Goal: Task Accomplishment & Management: Manage account settings

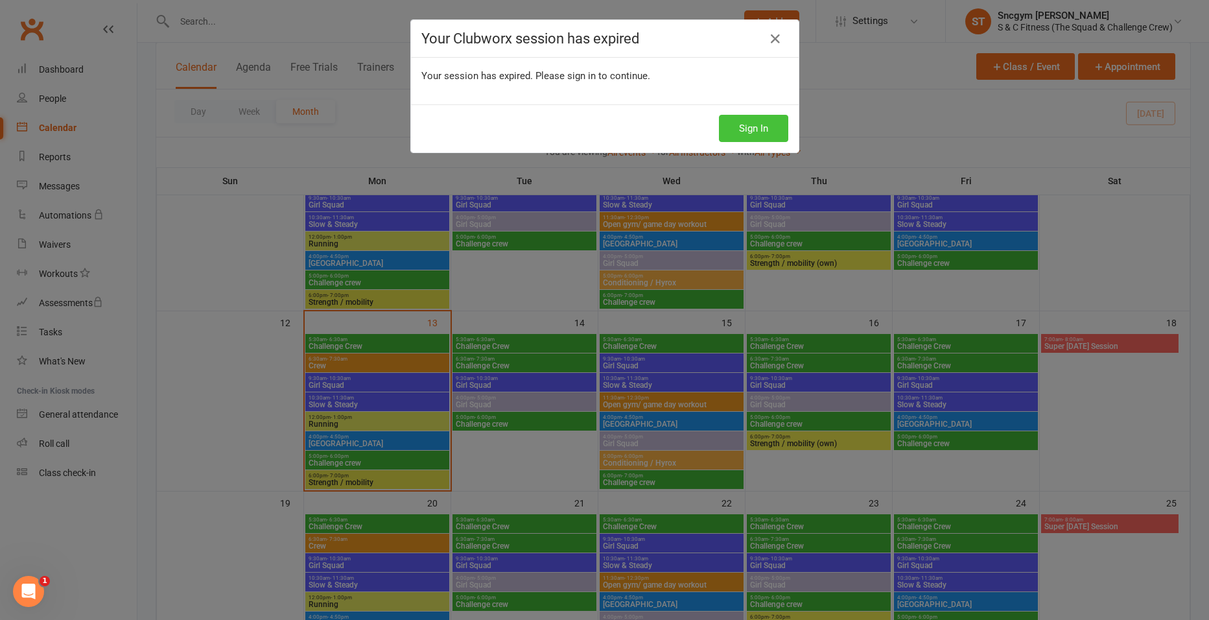
click at [734, 132] on button "Sign In" at bounding box center [753, 128] width 69 height 27
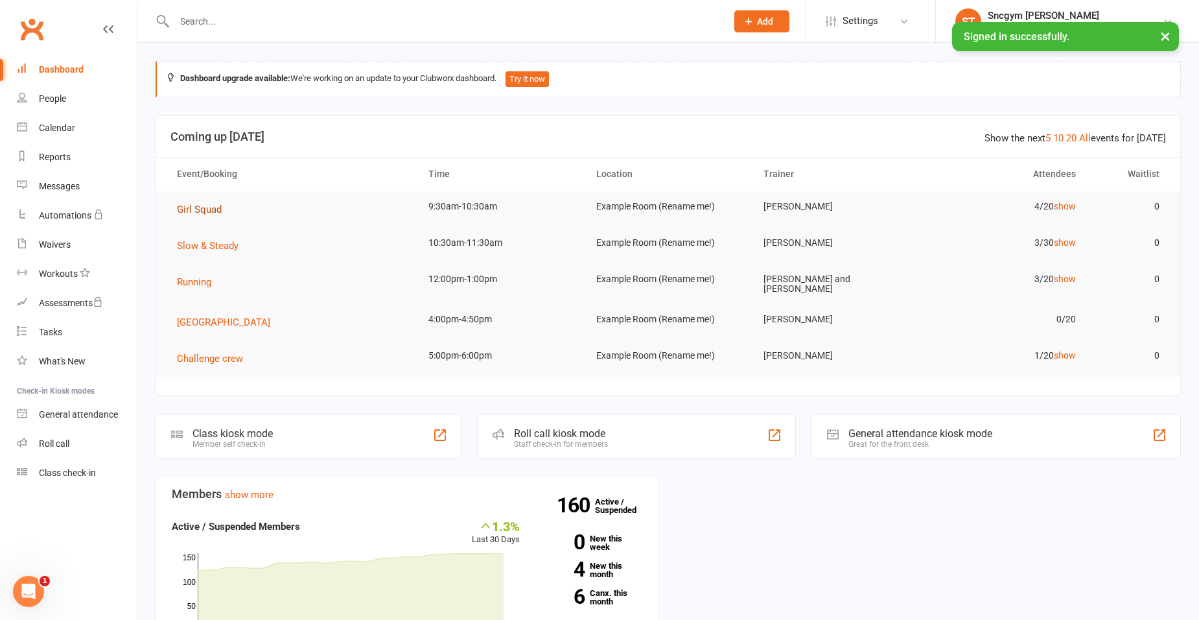
click at [194, 211] on span "Girl Squad" at bounding box center [199, 210] width 45 height 12
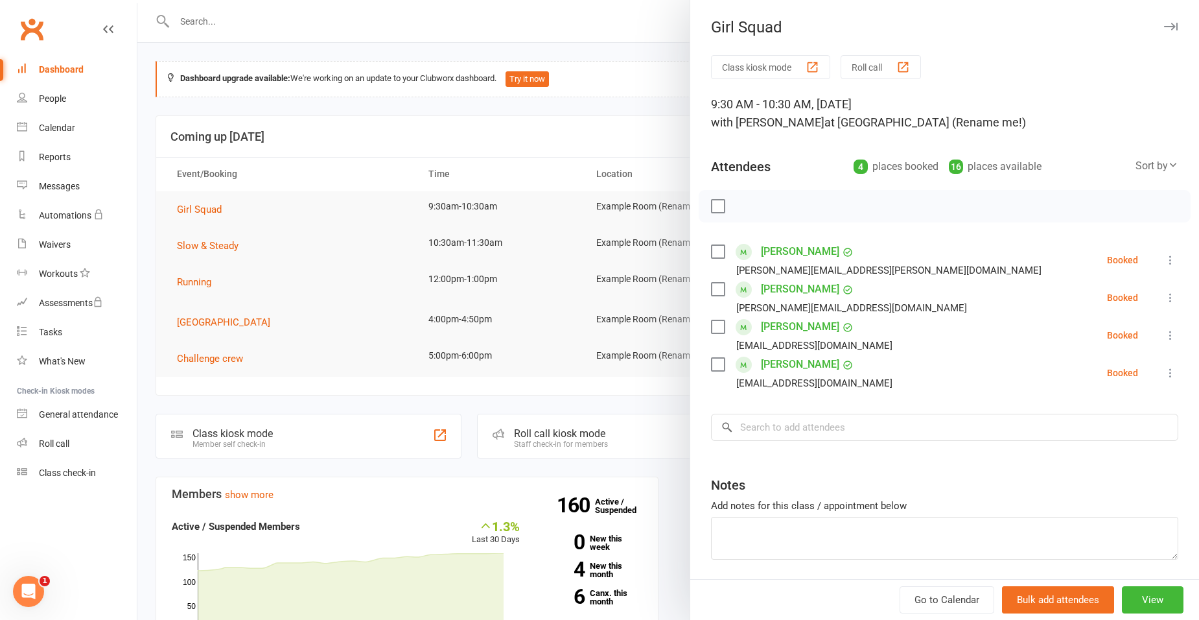
click at [714, 256] on label at bounding box center [717, 251] width 13 height 13
click at [716, 289] on label at bounding box center [717, 289] width 13 height 13
click at [714, 331] on label at bounding box center [717, 326] width 13 height 13
click at [718, 363] on label at bounding box center [717, 364] width 13 height 13
drag, startPoint x: 755, startPoint y: 436, endPoint x: 754, endPoint y: 408, distance: 28.5
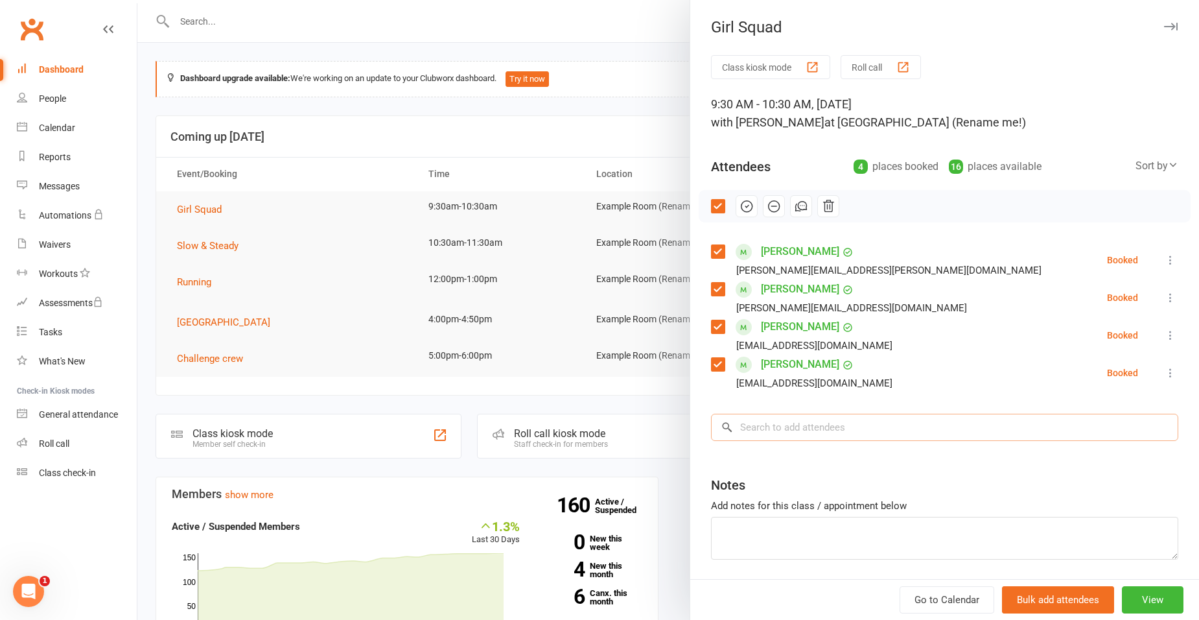
click at [755, 432] on input "search" at bounding box center [944, 427] width 467 height 27
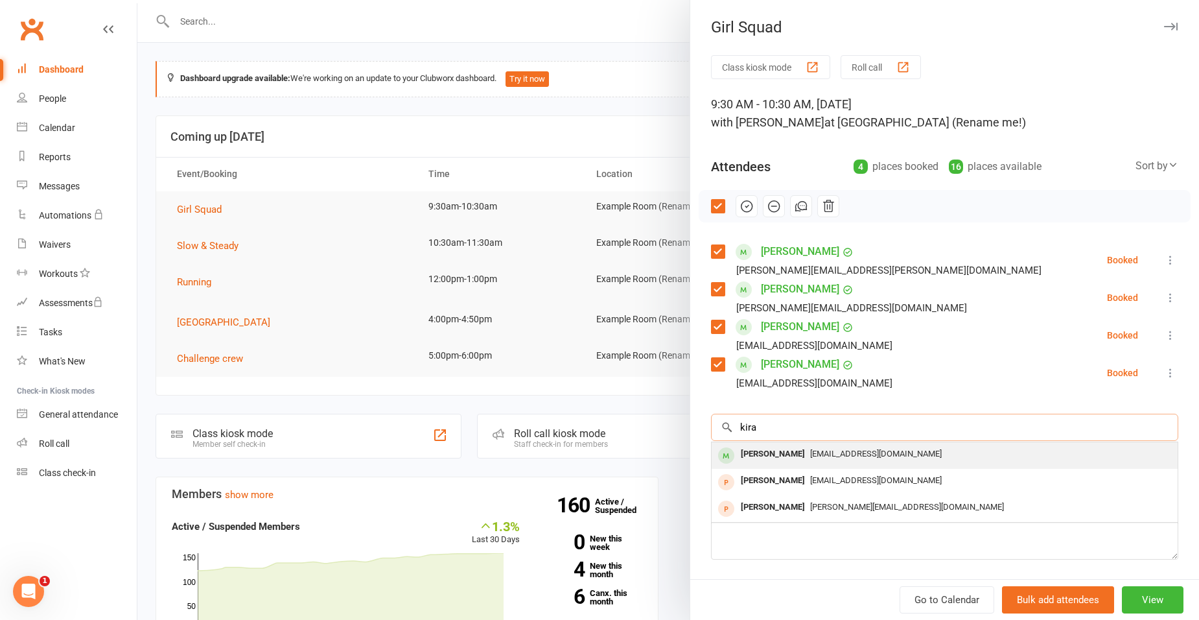
type input "kira"
click at [810, 454] on span "kirabladwell@gmail.com" at bounding box center [876, 454] width 132 height 10
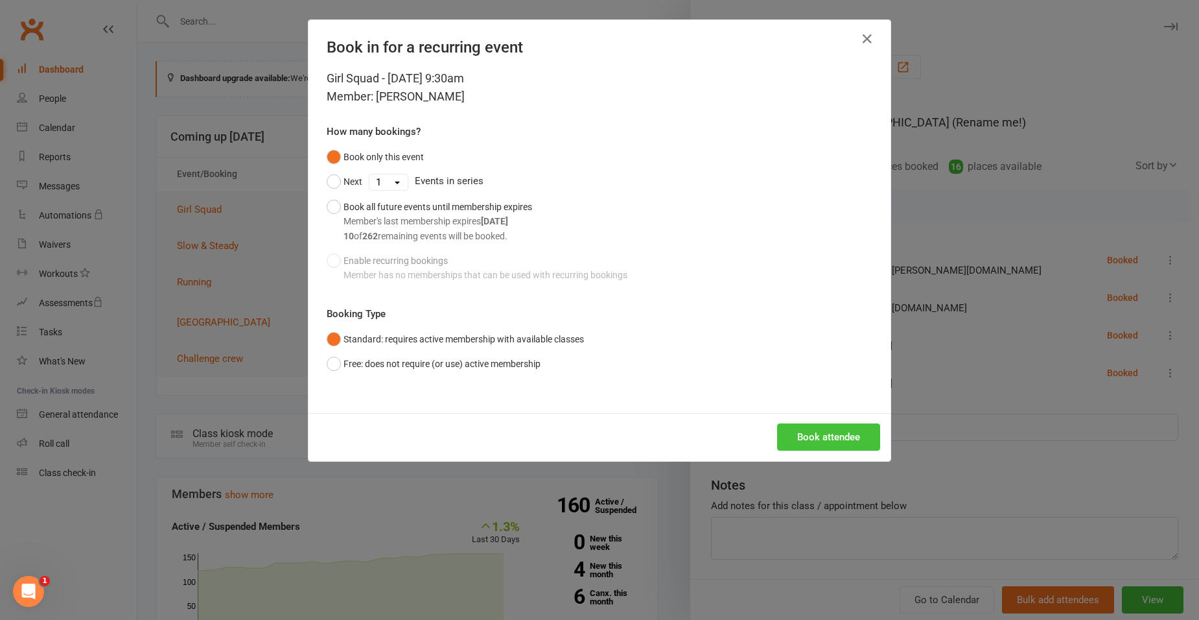
click at [808, 429] on button "Book attendee" at bounding box center [828, 436] width 103 height 27
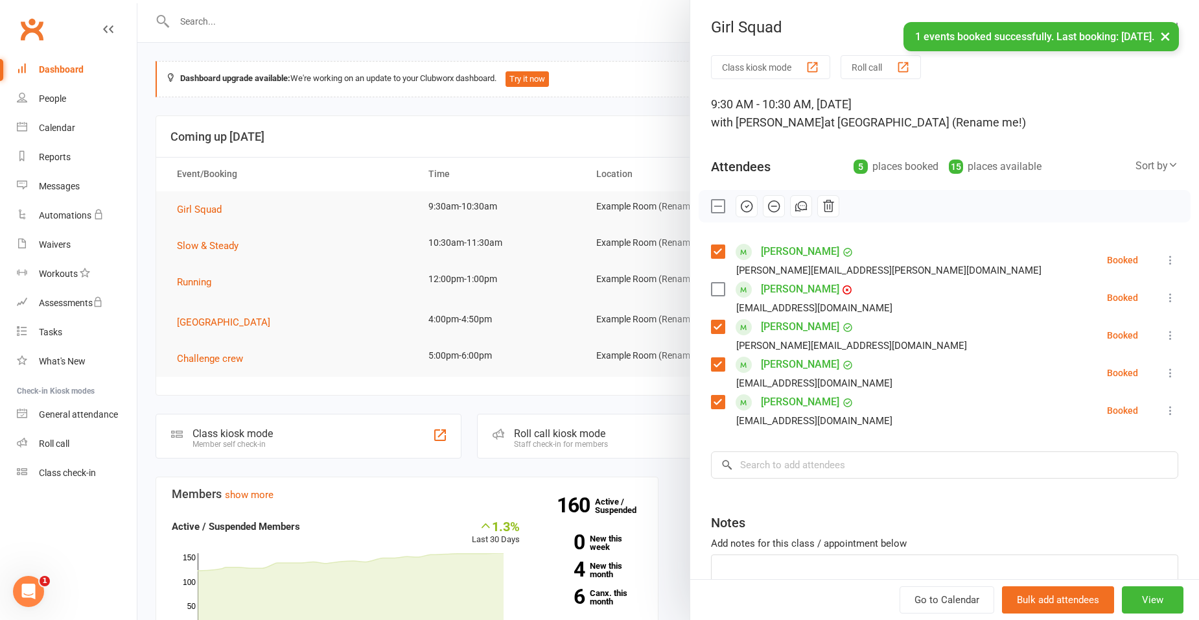
click at [714, 287] on label at bounding box center [717, 289] width 13 height 13
click at [793, 469] on input "search" at bounding box center [944, 464] width 467 height 27
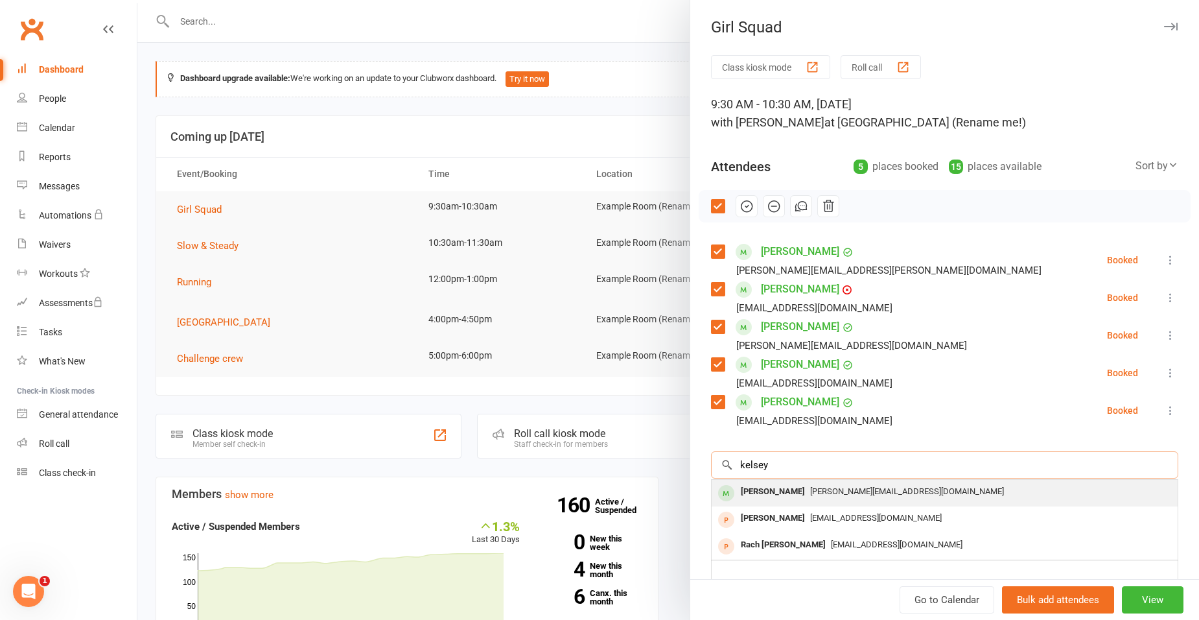
type input "kelsey"
click at [768, 494] on div "Kelsey White" at bounding box center [773, 491] width 75 height 19
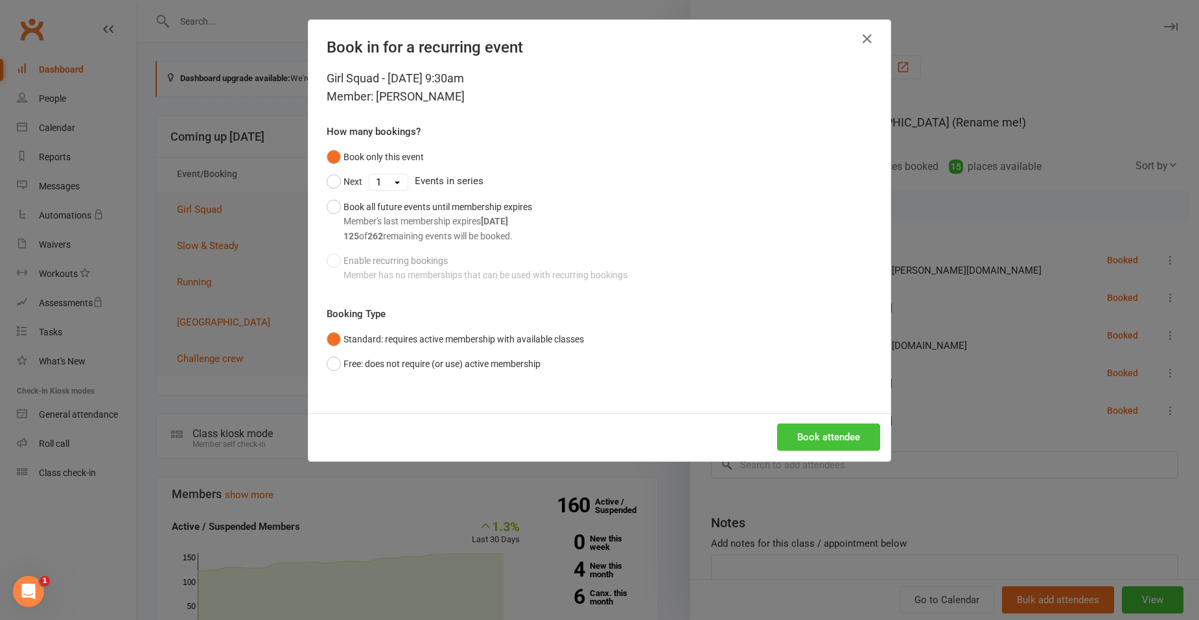
click at [799, 433] on button "Book attendee" at bounding box center [828, 436] width 103 height 27
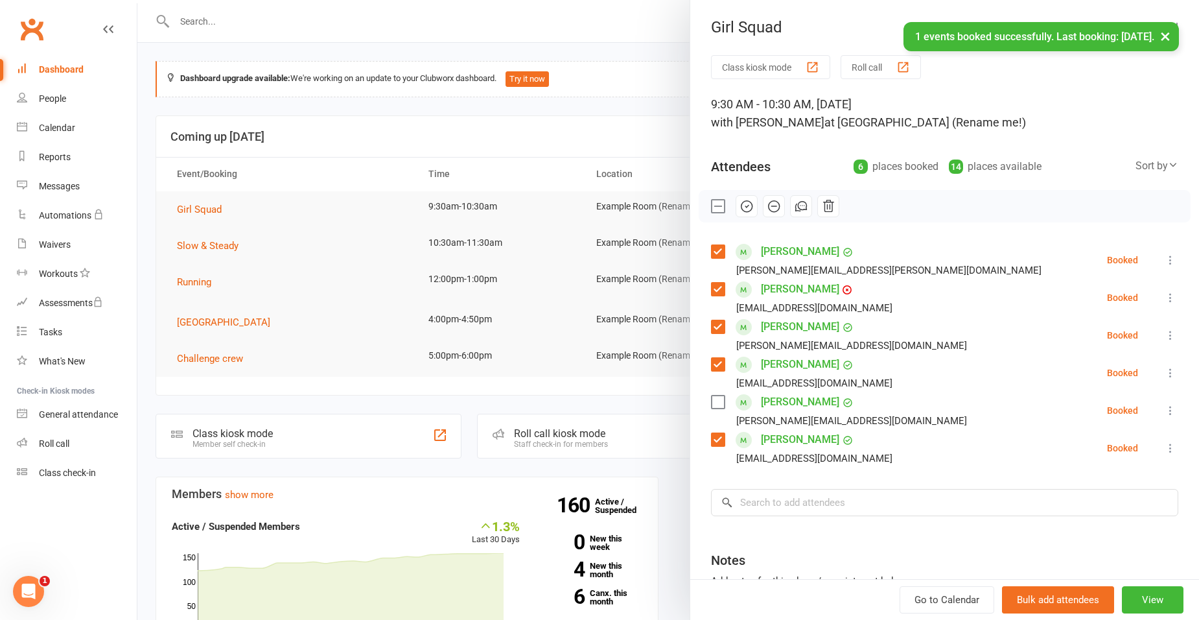
click at [711, 402] on label at bounding box center [717, 401] width 13 height 13
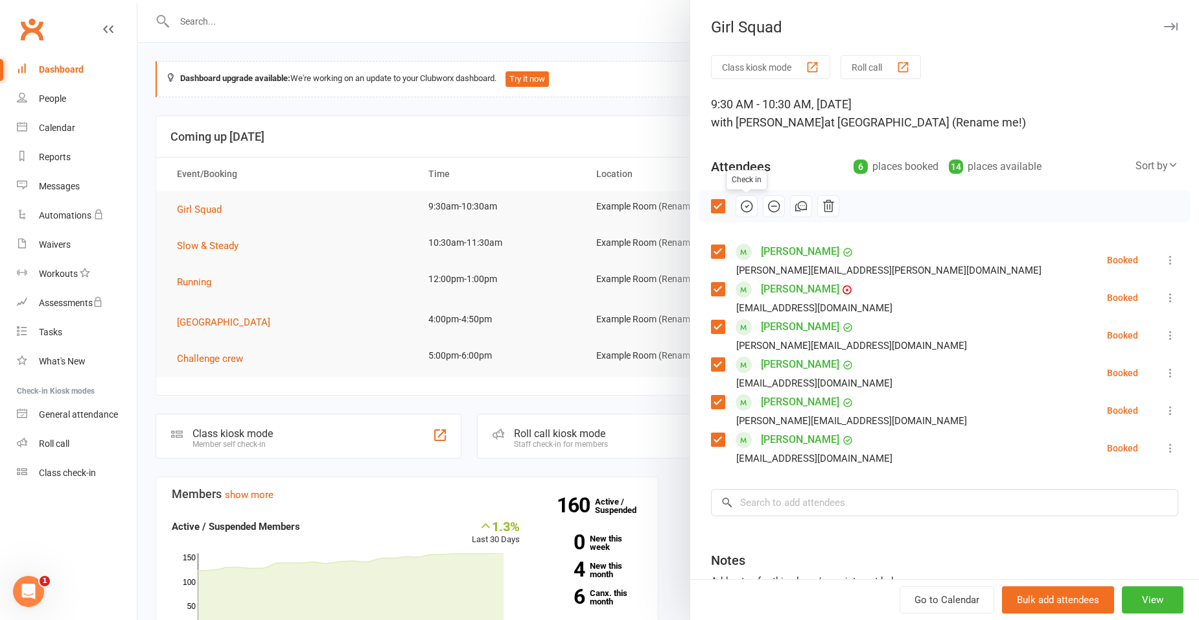
drag, startPoint x: 736, startPoint y: 205, endPoint x: 679, endPoint y: 63, distance: 153.2
click at [742, 205] on icon "button" at bounding box center [747, 206] width 11 height 11
click at [824, 495] on input "search" at bounding box center [944, 502] width 467 height 27
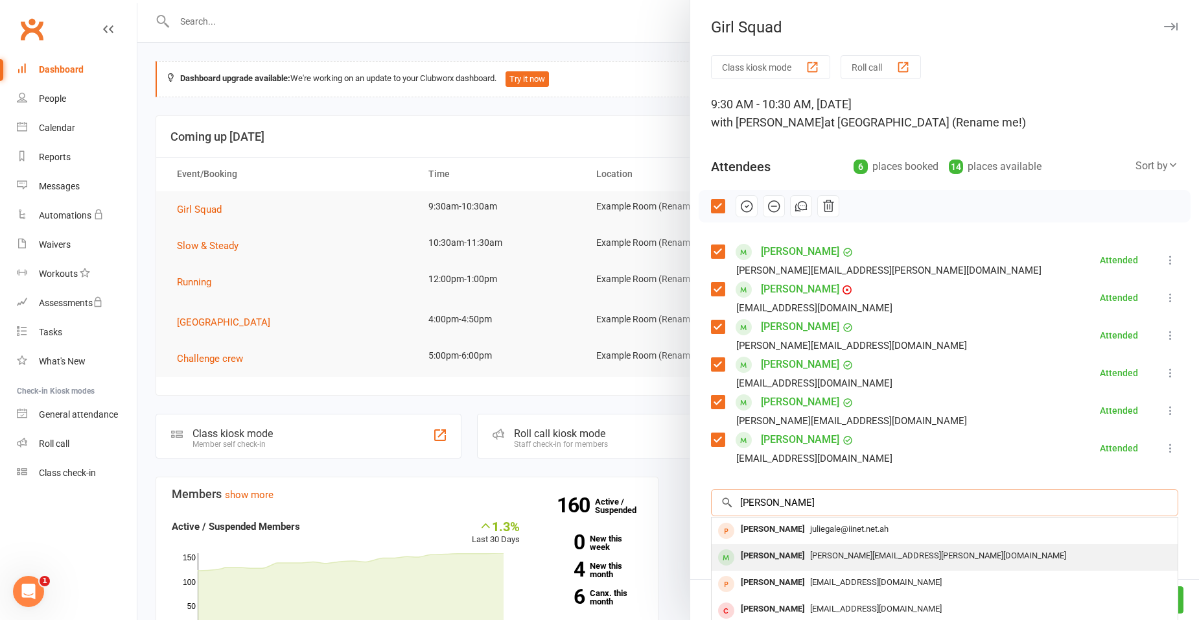
type input "julia"
click at [765, 549] on div "Julia Charlesworth" at bounding box center [773, 555] width 75 height 19
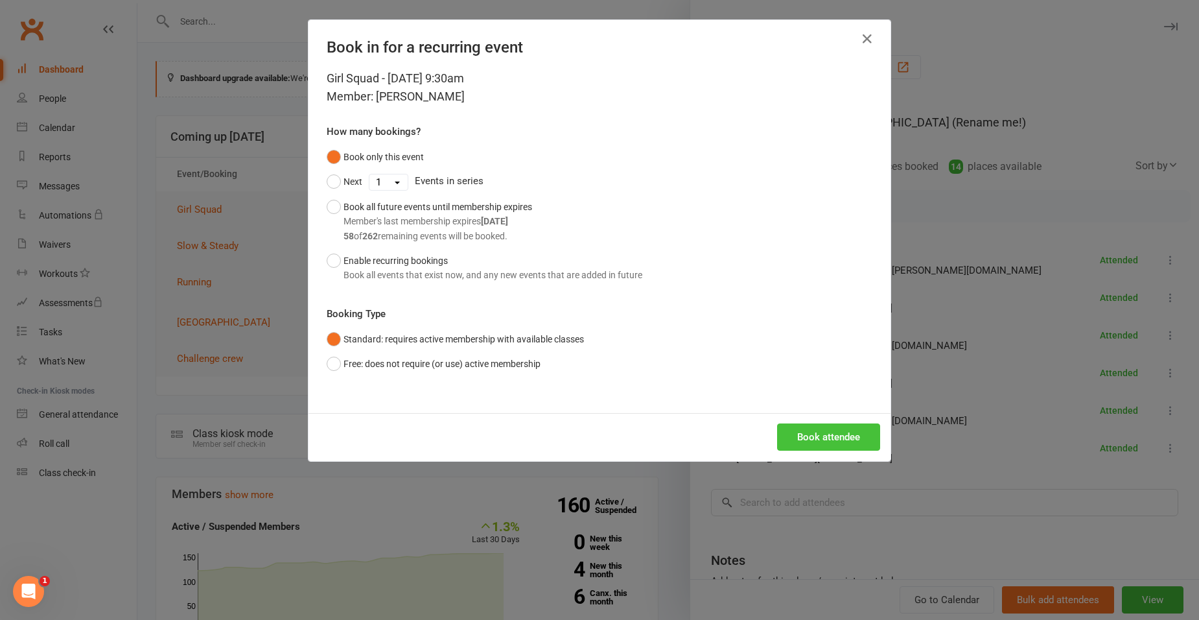
click at [806, 438] on button "Book attendee" at bounding box center [828, 436] width 103 height 27
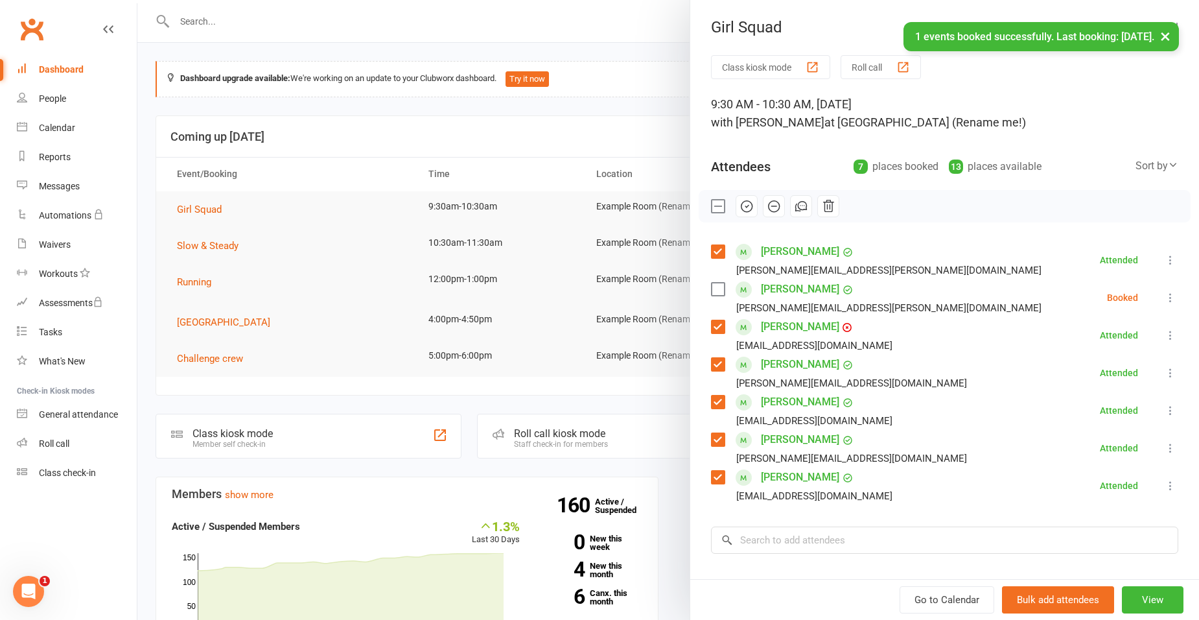
click at [714, 285] on label at bounding box center [717, 289] width 13 height 13
click at [1164, 295] on icon at bounding box center [1170, 297] width 13 height 13
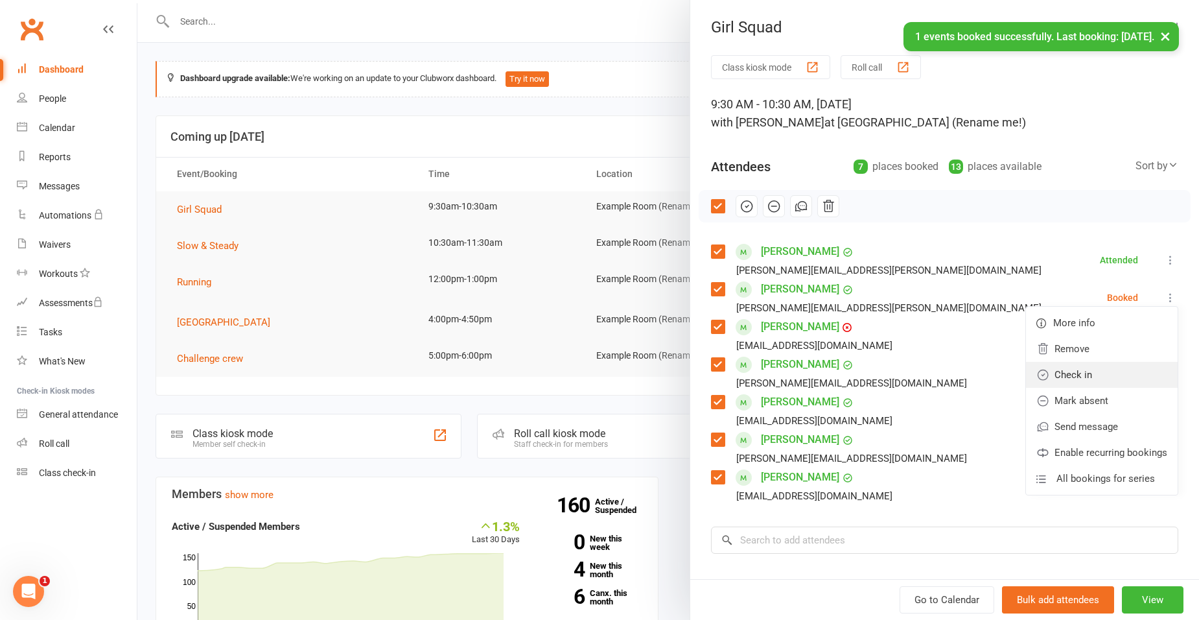
click at [1063, 374] on link "Check in" at bounding box center [1102, 375] width 152 height 26
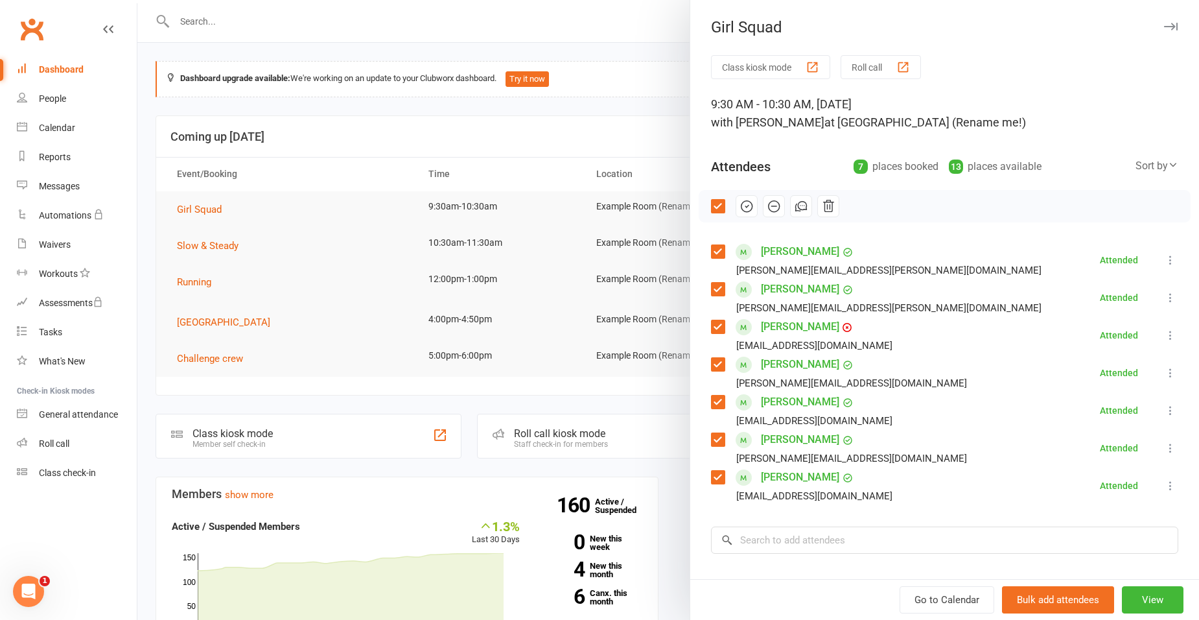
click at [662, 76] on div at bounding box center [668, 310] width 1062 height 620
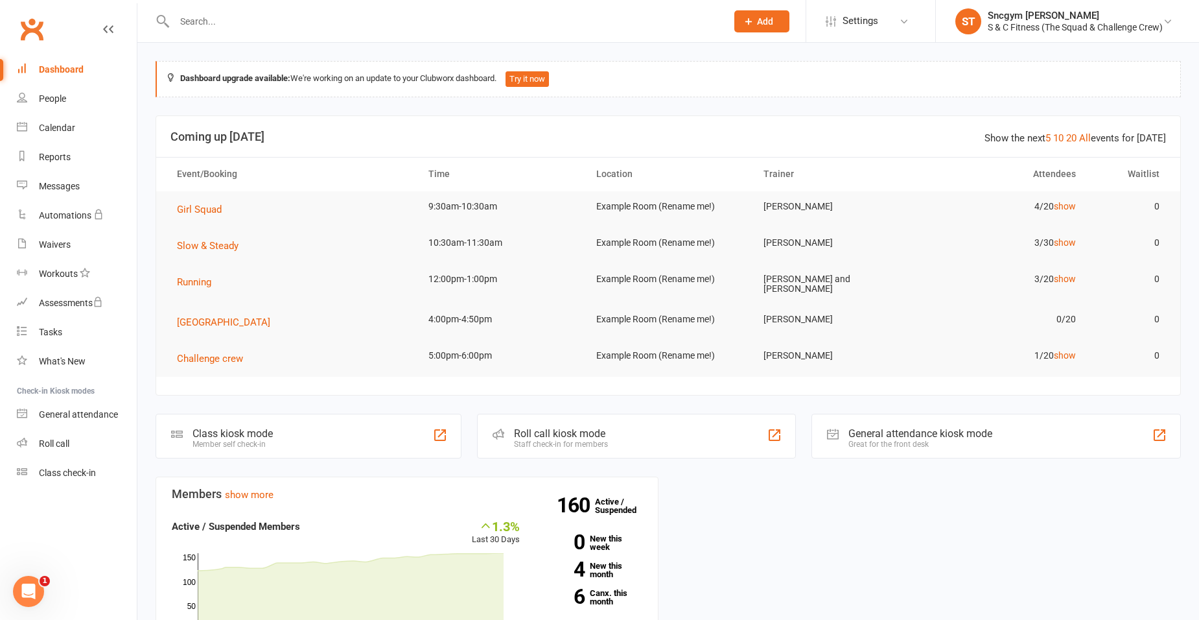
click at [692, 106] on div "Dashboard upgrade available: We're working on an update to your Clubworx dashbo…" at bounding box center [668, 462] width 1062 height 839
click at [1068, 279] on link "show" at bounding box center [1065, 279] width 22 height 10
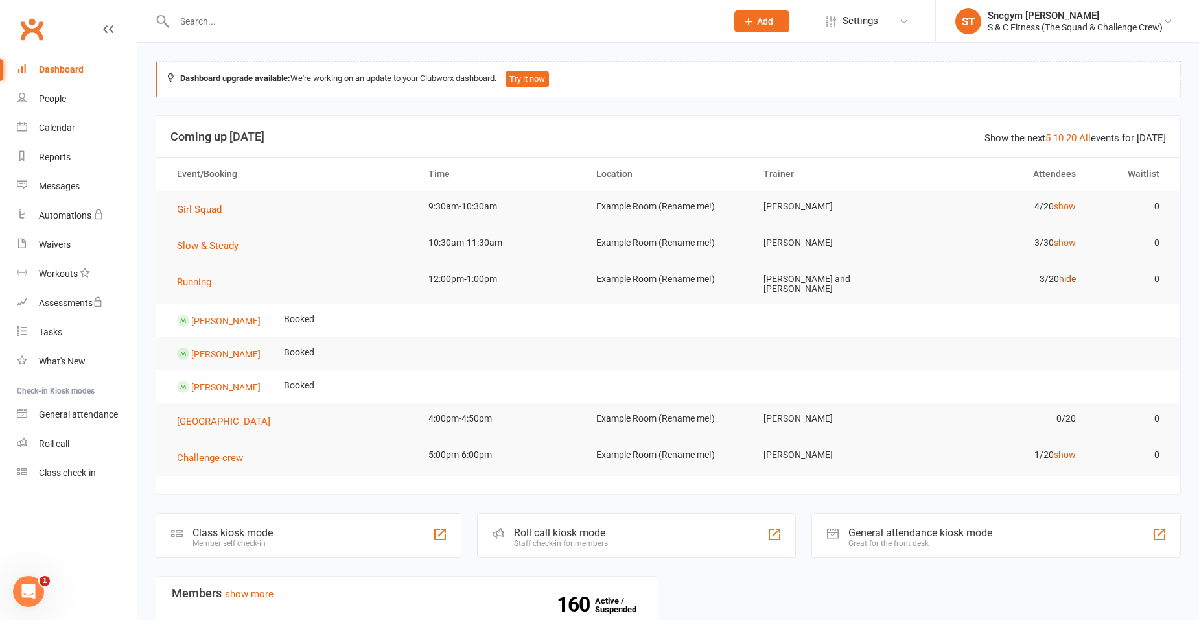
click at [1068, 279] on link "hide" at bounding box center [1067, 279] width 17 height 10
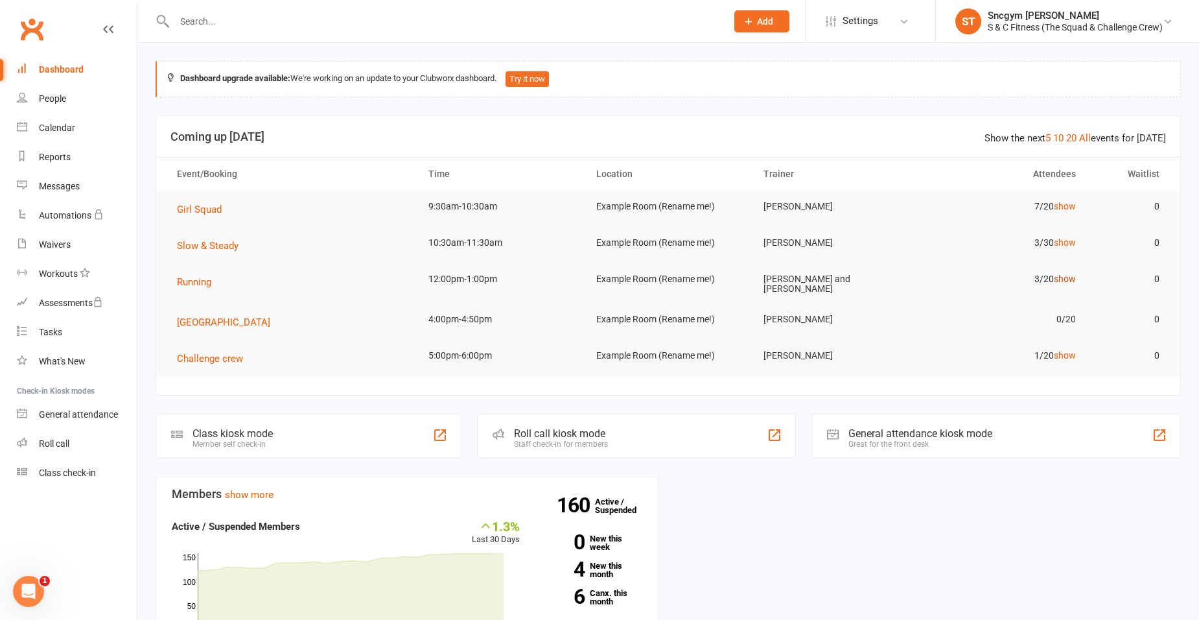
click at [1062, 282] on link "show" at bounding box center [1065, 279] width 22 height 10
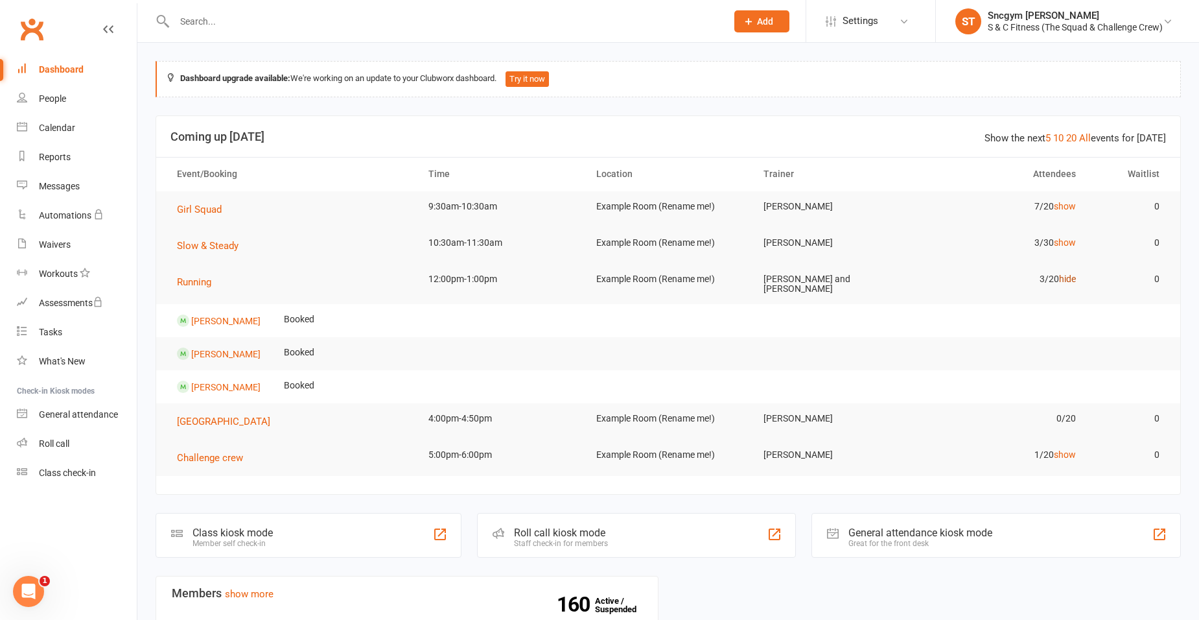
click at [1072, 283] on link "hide" at bounding box center [1067, 279] width 17 height 10
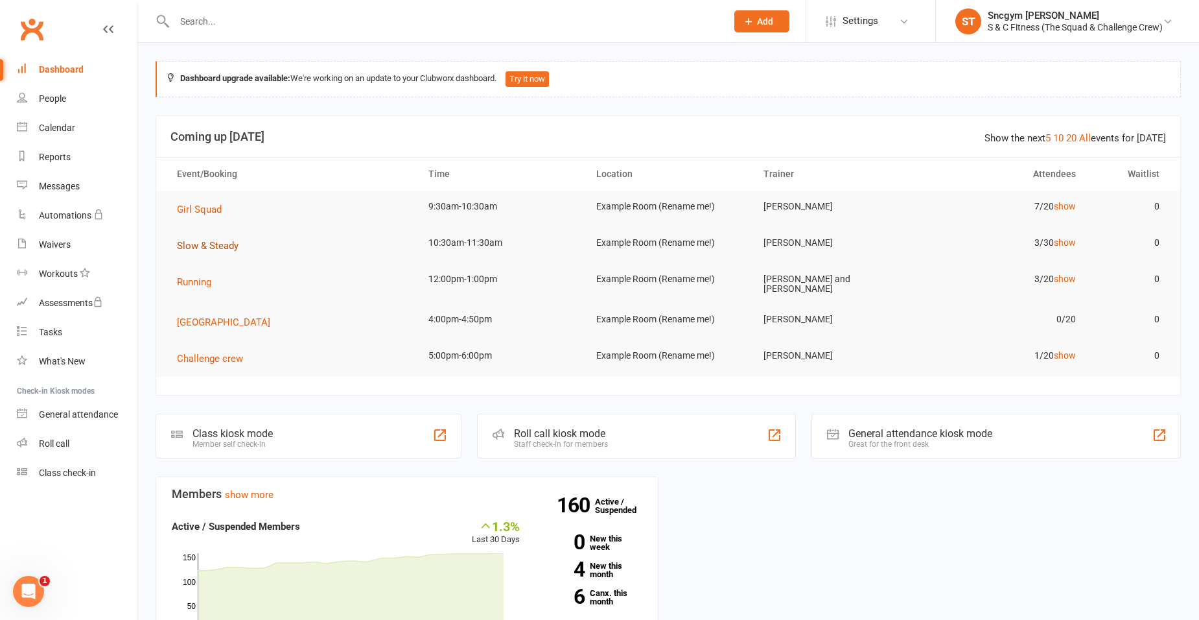
click at [209, 242] on span "Slow & Steady" at bounding box center [208, 246] width 62 height 12
